Goal: Find specific page/section: Find specific page/section

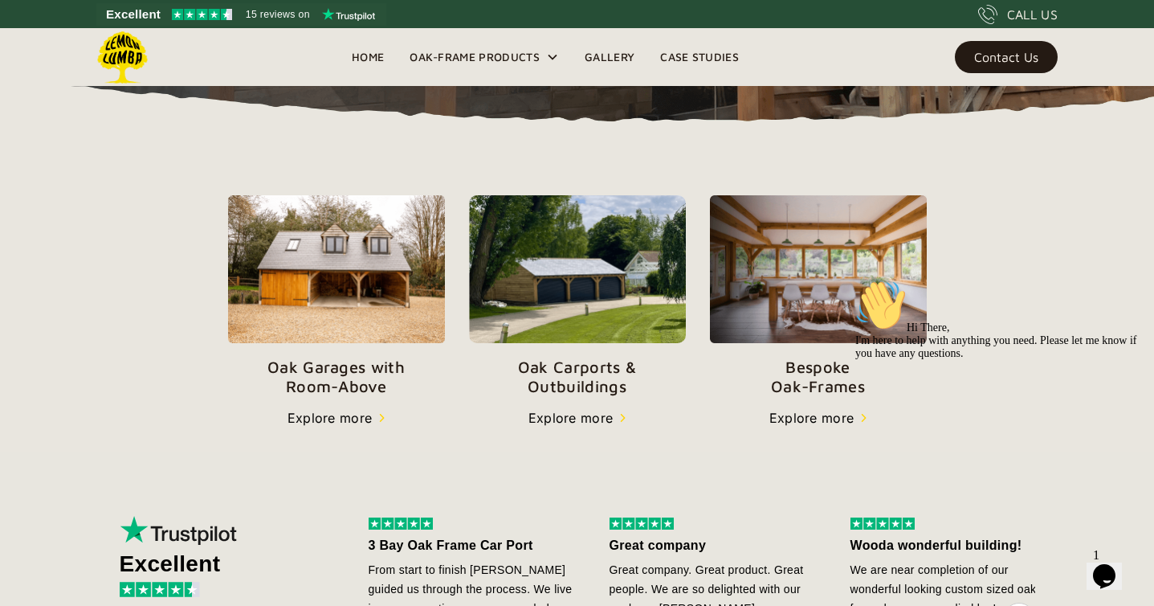
scroll to position [478, 0]
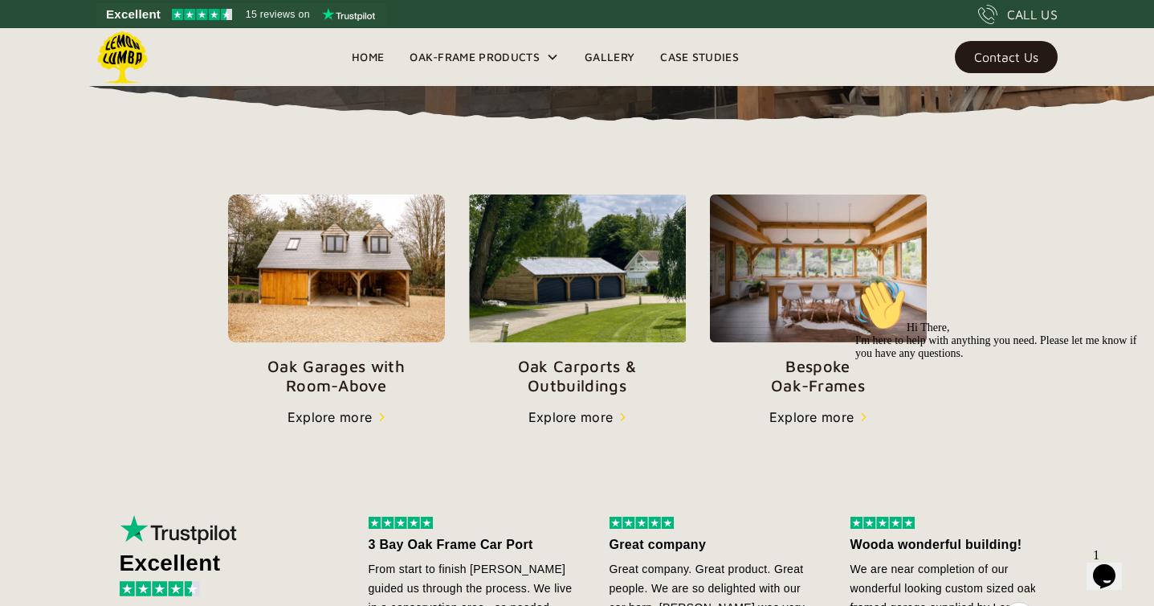
click at [358, 336] on img at bounding box center [336, 268] width 217 height 149
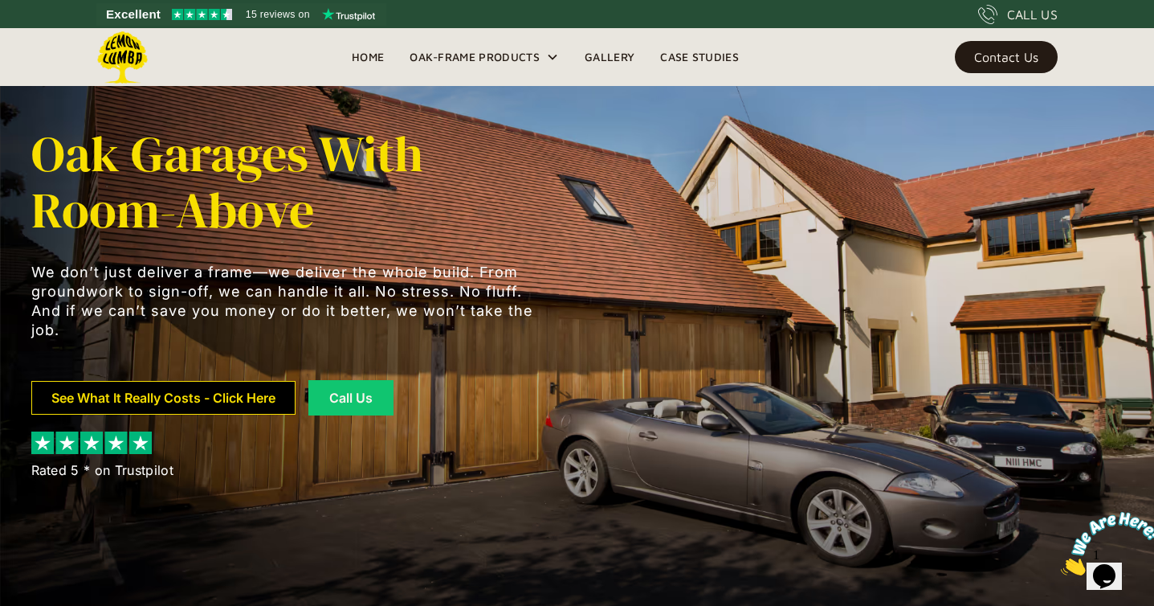
click at [228, 393] on link "See What It Really Costs - Click Here" at bounding box center [163, 398] width 264 height 34
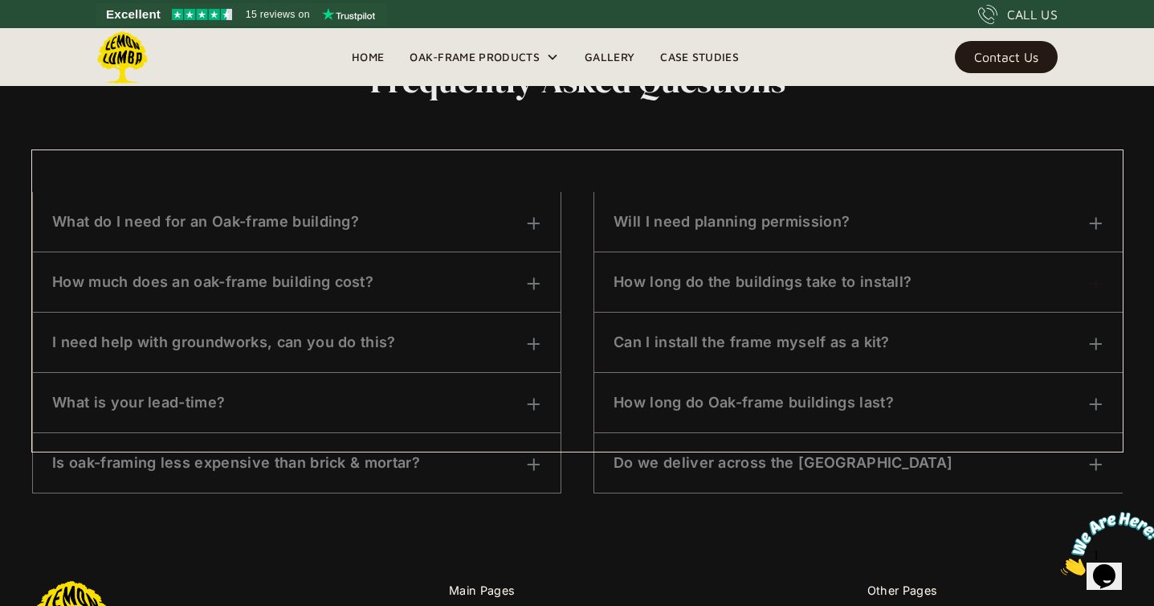
scroll to position [828, 0]
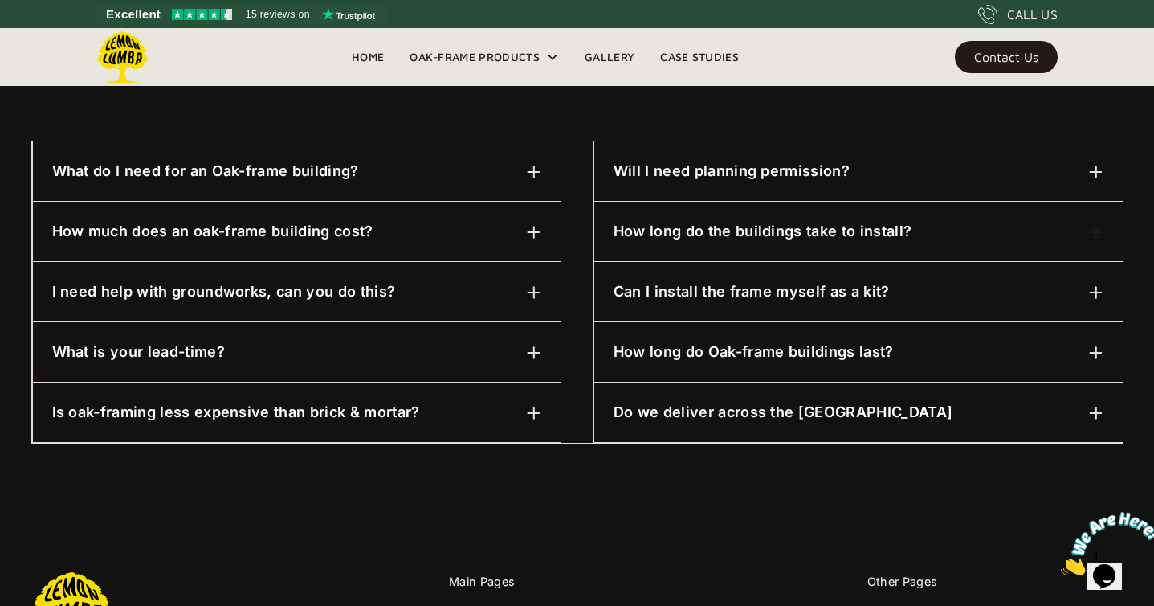
click at [540, 235] on img at bounding box center [534, 232] width 14 height 14
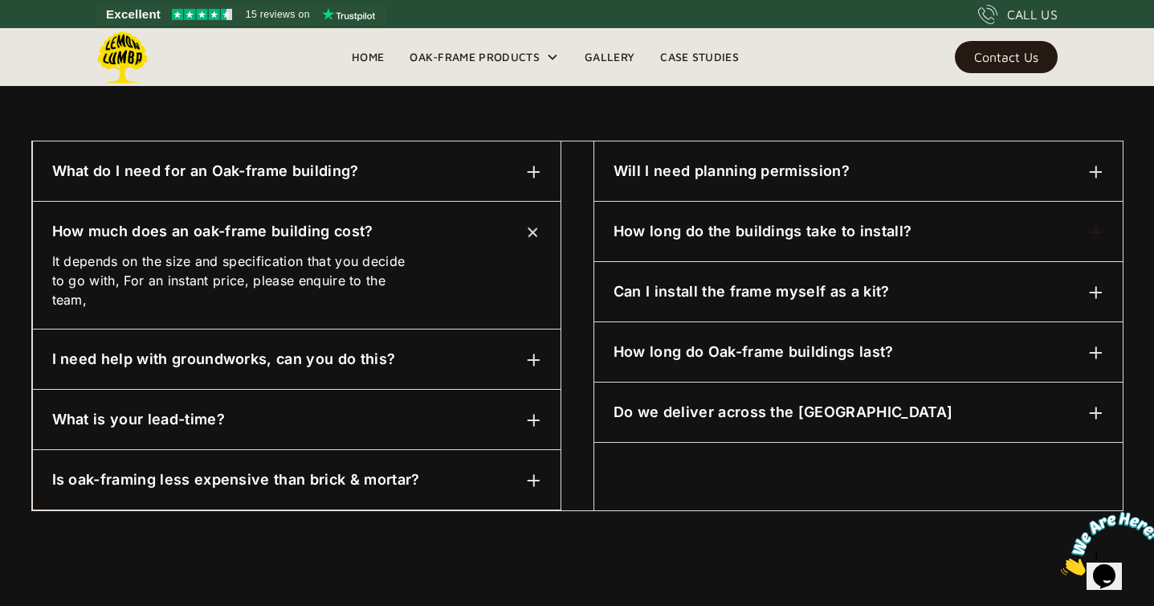
click at [534, 365] on img at bounding box center [534, 360] width 14 height 14
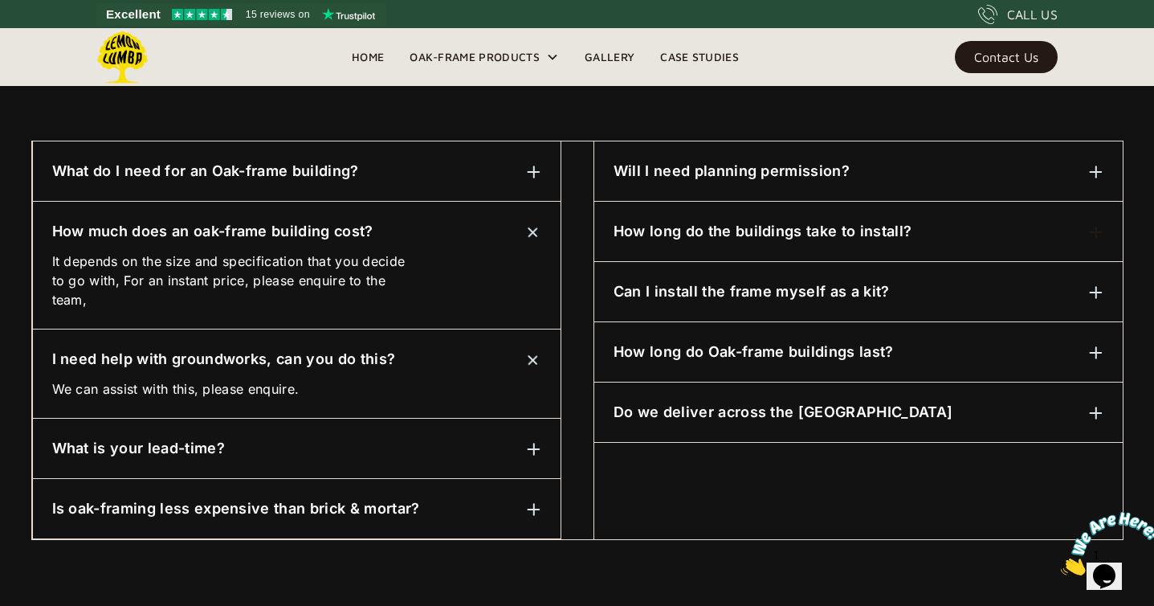
click at [530, 452] on img at bounding box center [534, 449] width 14 height 14
